Goal: Task Accomplishment & Management: Manage account settings

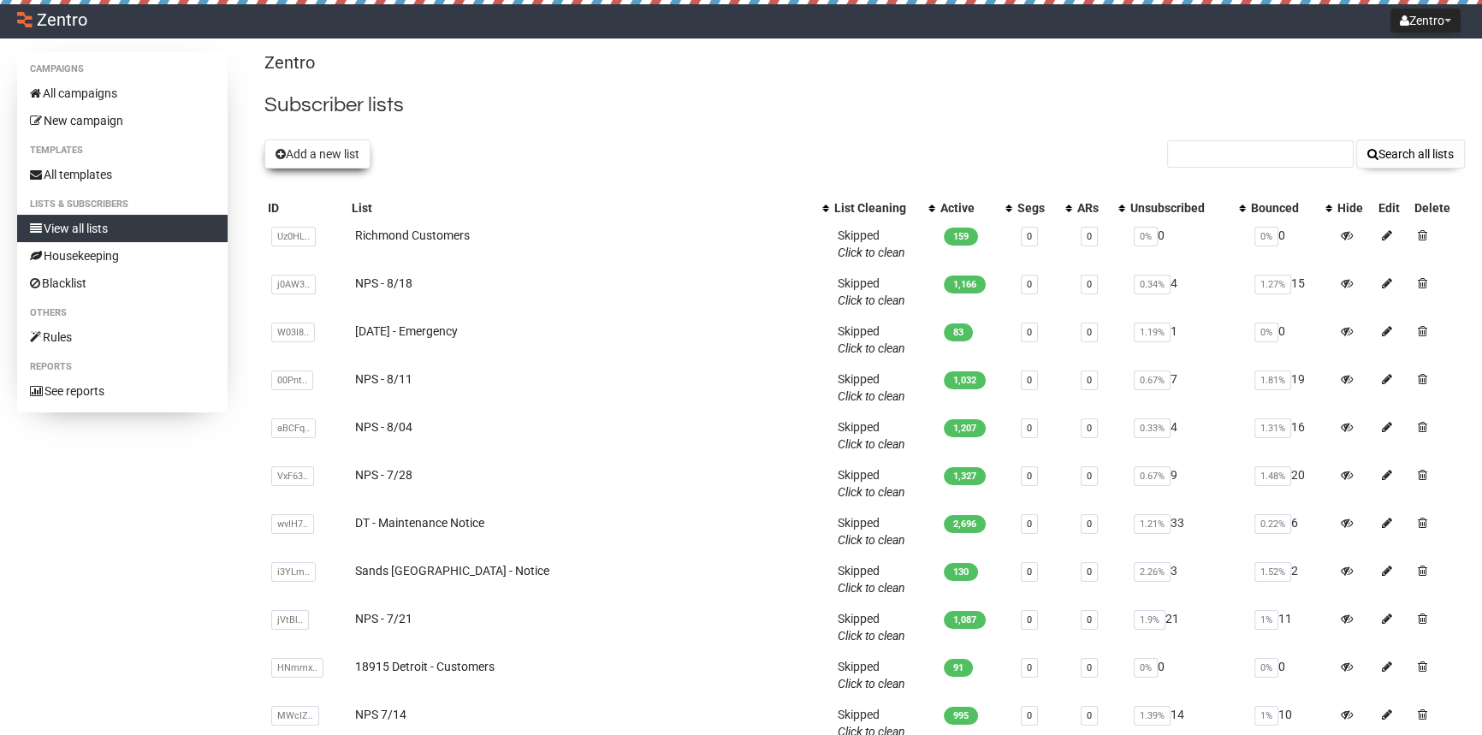
click at [342, 154] on button "Add a new list" at bounding box center [317, 153] width 106 height 29
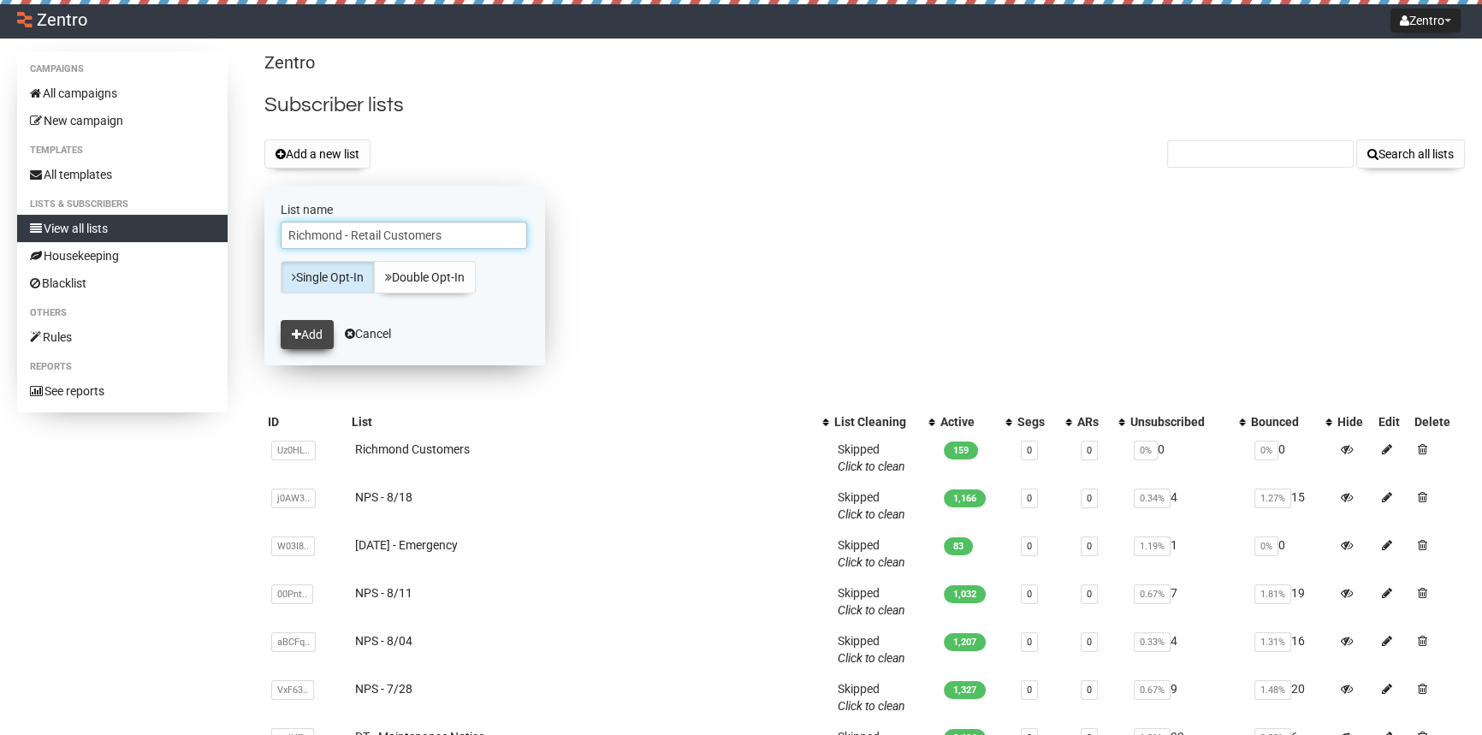
type input "Richmond - Retail Customers"
click at [299, 330] on icon "submit" at bounding box center [296, 335] width 9 height 12
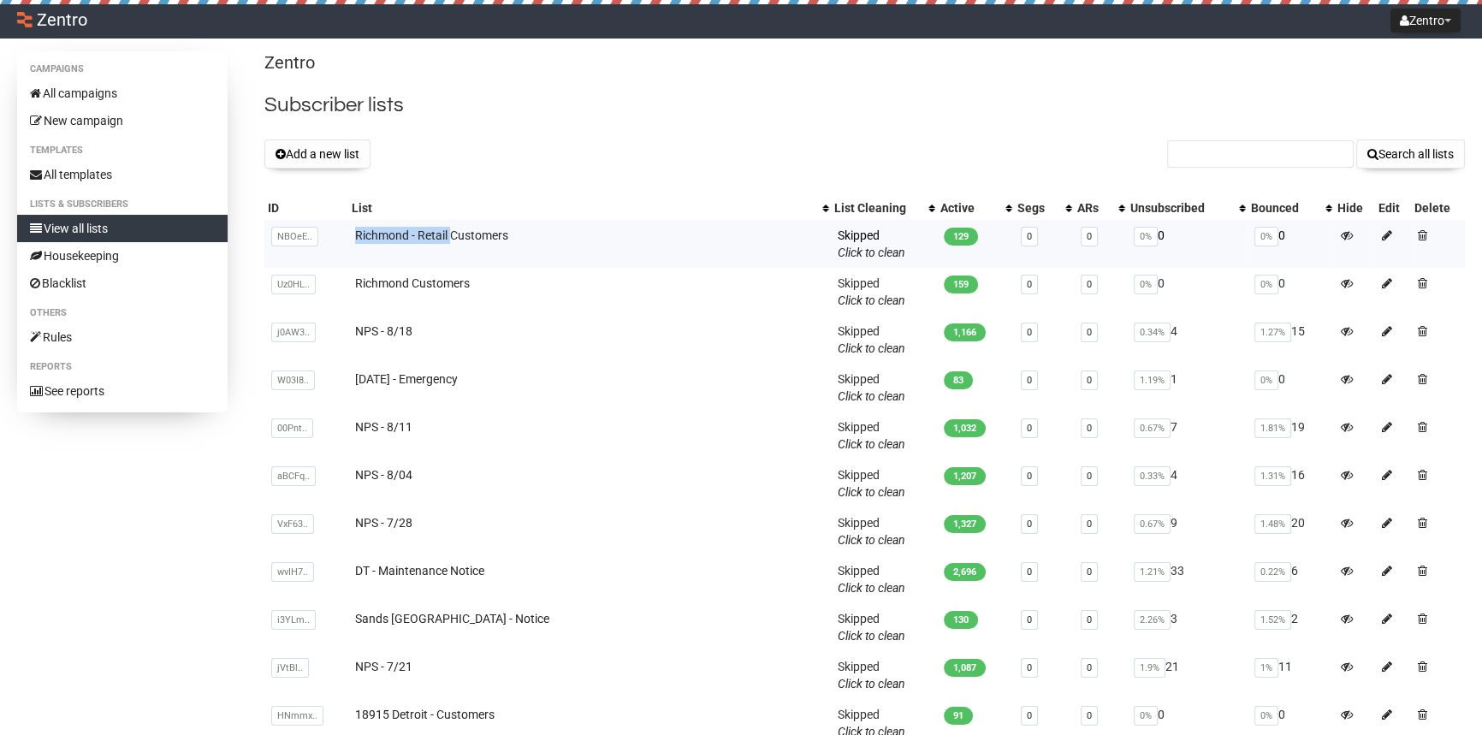
copy link "Richmond - Retail"
drag, startPoint x: 359, startPoint y: 233, endPoint x: 465, endPoint y: 248, distance: 106.4
click at [465, 248] on td "Richmond - Retail Customers" at bounding box center [589, 244] width 483 height 48
click at [313, 163] on button "Add a new list" at bounding box center [317, 153] width 106 height 29
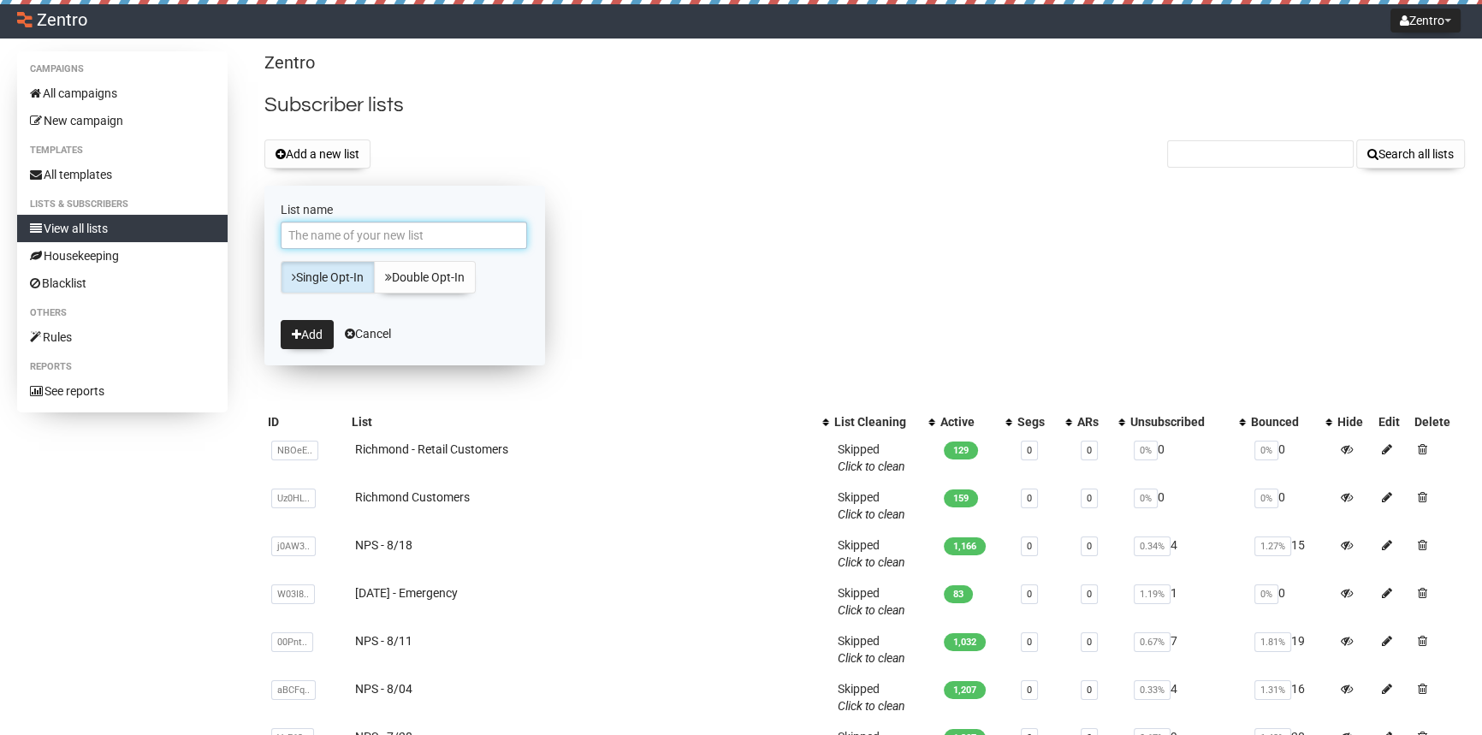
paste input "Richmond - Retail"
type input "Richmond - Retail PMs"
click at [318, 341] on button "Add" at bounding box center [307, 334] width 53 height 29
